Goal: Task Accomplishment & Management: Manage account settings

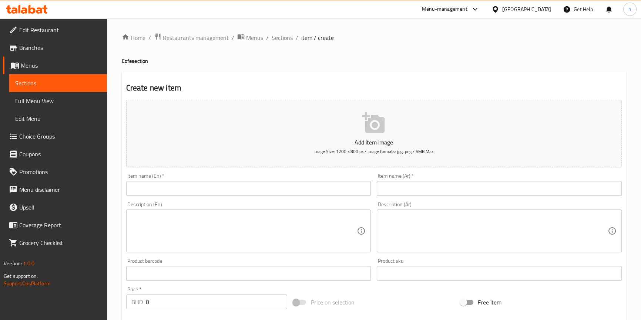
click at [71, 45] on span "Branches" at bounding box center [60, 47] width 82 height 9
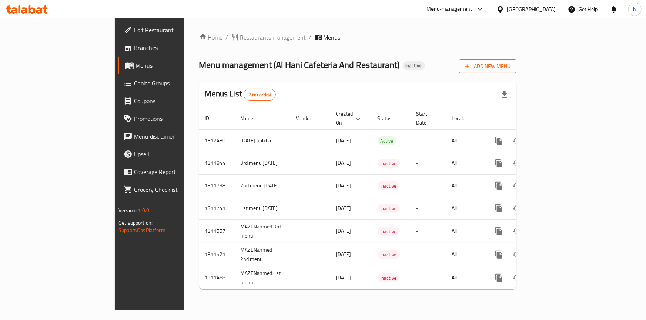
click at [510, 68] on span "Add New Menu" at bounding box center [488, 66] width 46 height 9
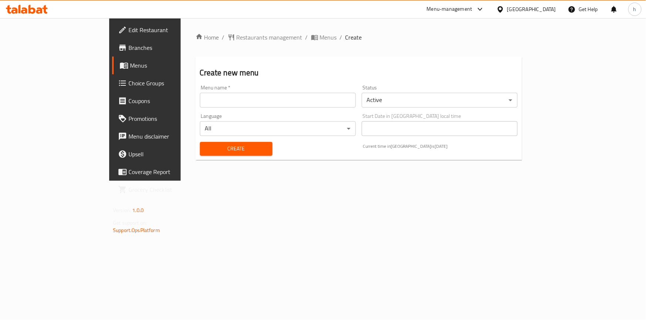
click at [287, 104] on input "text" at bounding box center [278, 100] width 156 height 15
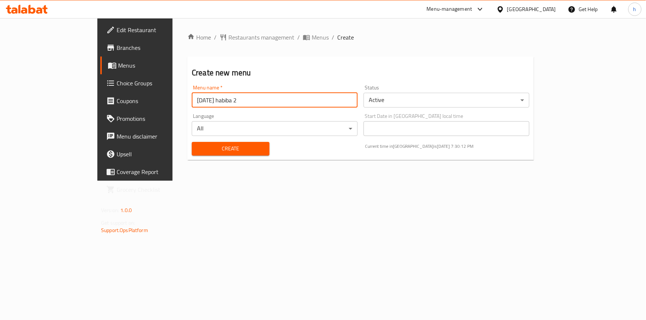
type input "17/9/2025 habiba 2"
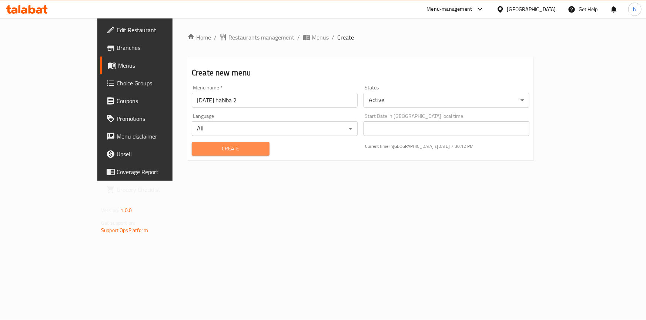
click at [235, 147] on span "Create" at bounding box center [231, 148] width 66 height 9
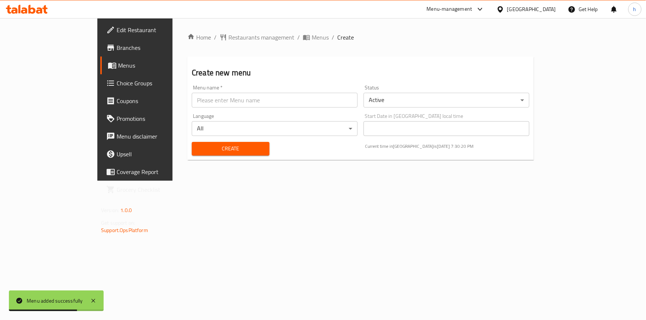
click at [118, 61] on span "Menus" at bounding box center [158, 65] width 81 height 9
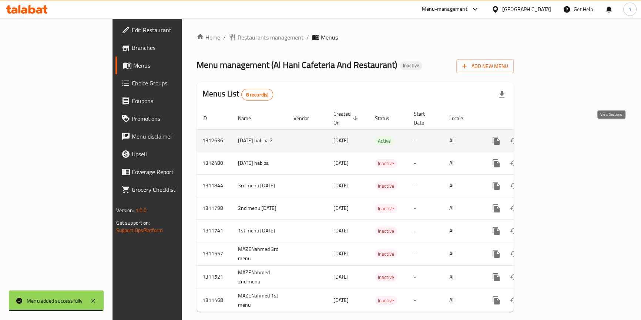
click at [558, 135] on link "enhanced table" at bounding box center [550, 141] width 18 height 18
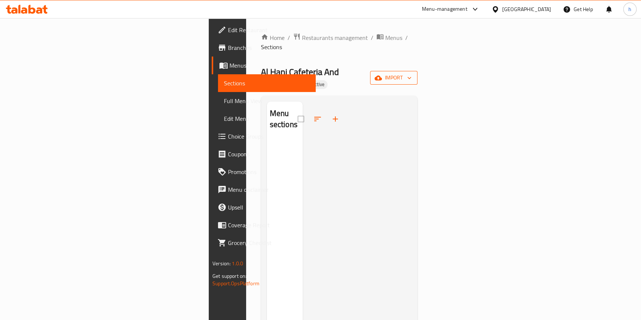
click at [411, 73] on span "import" at bounding box center [394, 77] width 36 height 9
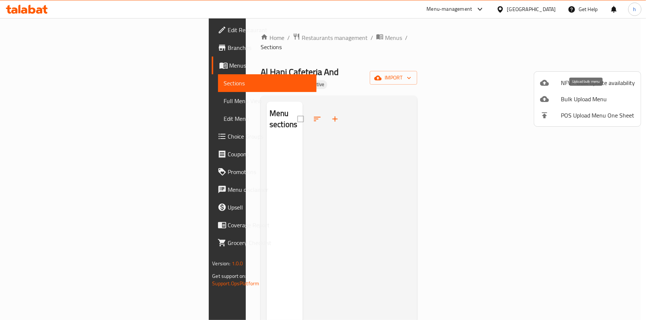
click at [577, 96] on span "Bulk Upload Menu" at bounding box center [598, 99] width 74 height 9
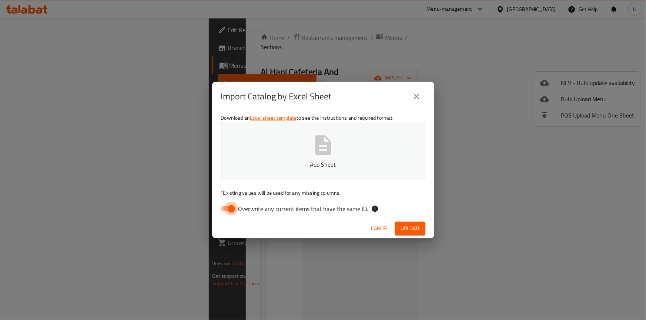
click at [228, 206] on input "Overwrite any current items that have the same ID." at bounding box center [231, 209] width 42 height 14
checkbox input "false"
click at [406, 226] on span "Upload" at bounding box center [410, 228] width 19 height 9
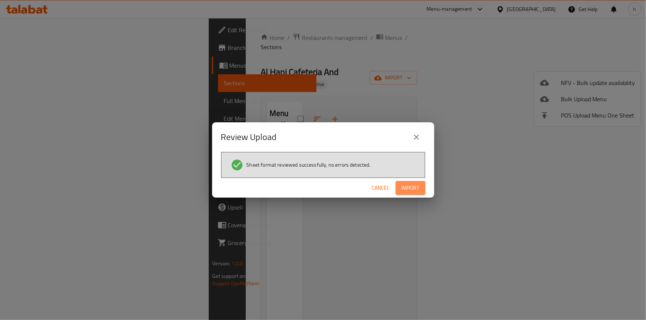
click at [403, 186] on span "Import" at bounding box center [410, 188] width 18 height 9
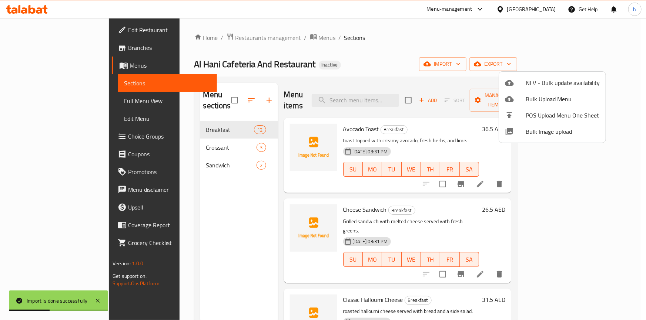
drag, startPoint x: 477, startPoint y: 60, endPoint x: 471, endPoint y: 64, distance: 8.0
click at [477, 59] on div at bounding box center [323, 160] width 646 height 320
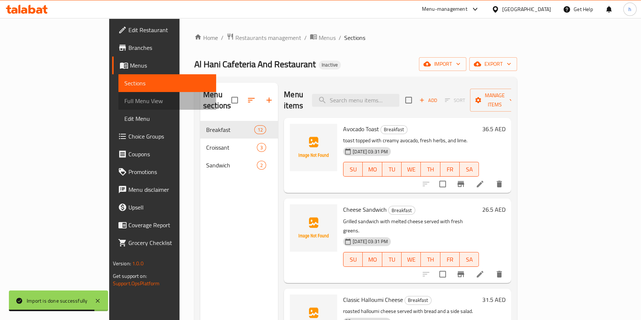
click at [124, 101] on span "Full Menu View" at bounding box center [167, 101] width 86 height 9
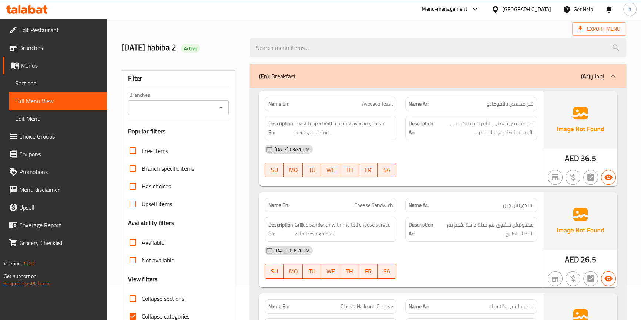
scroll to position [202, 0]
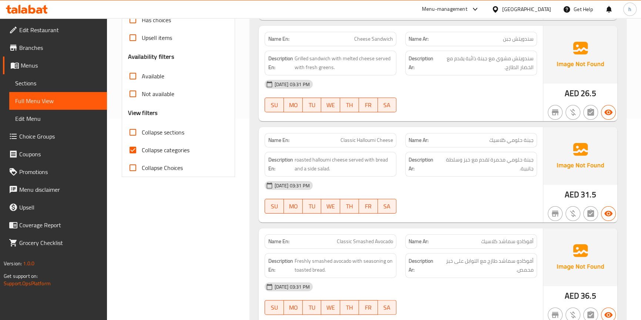
click at [157, 148] on span "Collapse categories" at bounding box center [166, 150] width 48 height 9
click at [142, 148] on input "Collapse categories" at bounding box center [133, 150] width 18 height 18
checkbox input "false"
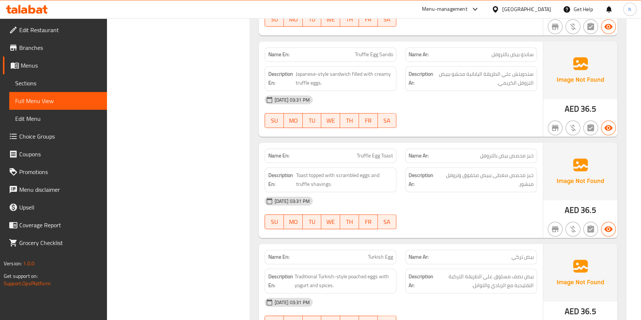
scroll to position [1043, 0]
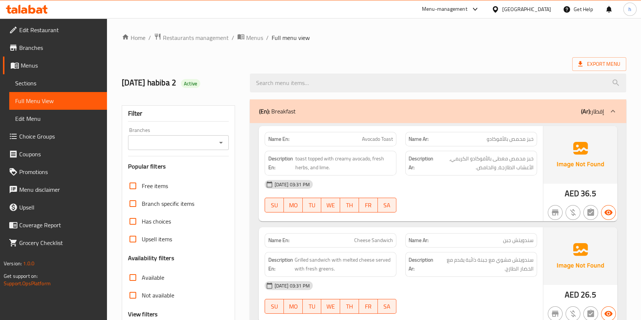
click at [53, 80] on span "Sections" at bounding box center [58, 83] width 86 height 9
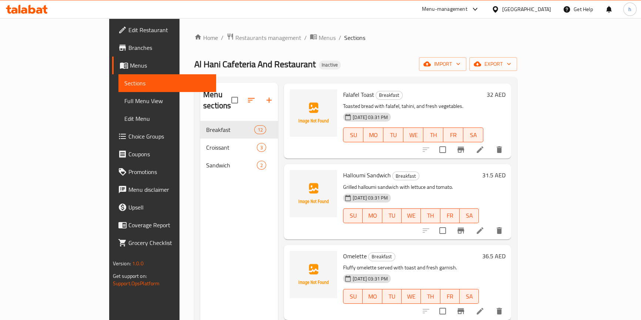
scroll to position [667, 0]
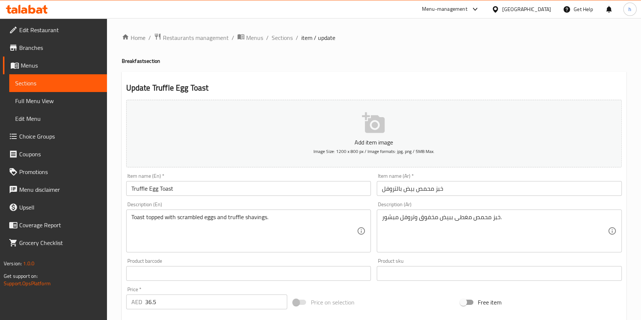
click at [400, 190] on input "خبز محمص بيض بالتروفل" at bounding box center [499, 188] width 245 height 15
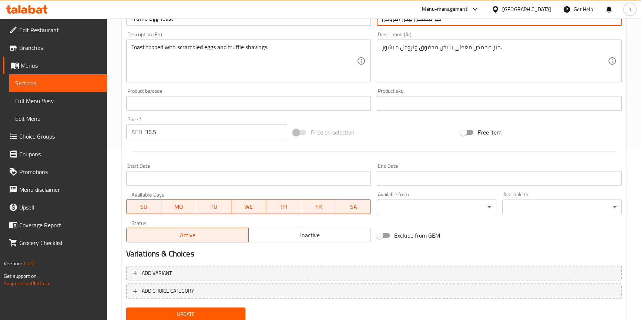
scroll to position [196, 0]
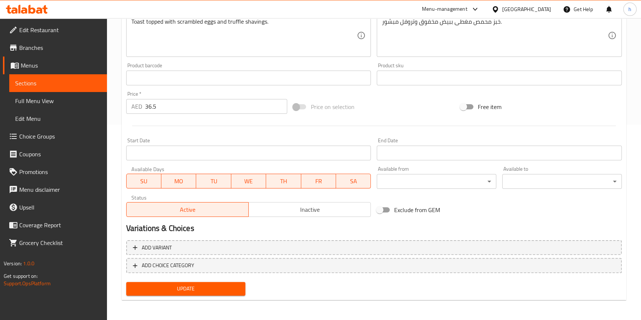
type input "خبز محمص بيض التروفل"
click at [221, 290] on span "Update" at bounding box center [186, 289] width 108 height 9
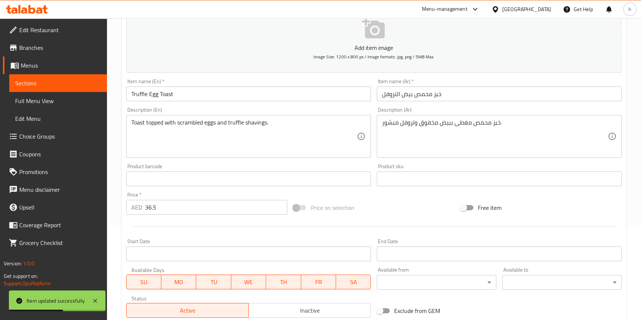
scroll to position [0, 0]
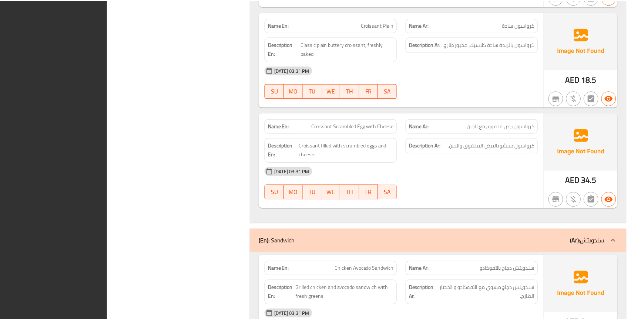
scroll to position [1633, 0]
